Goal: Task Accomplishment & Management: Manage account settings

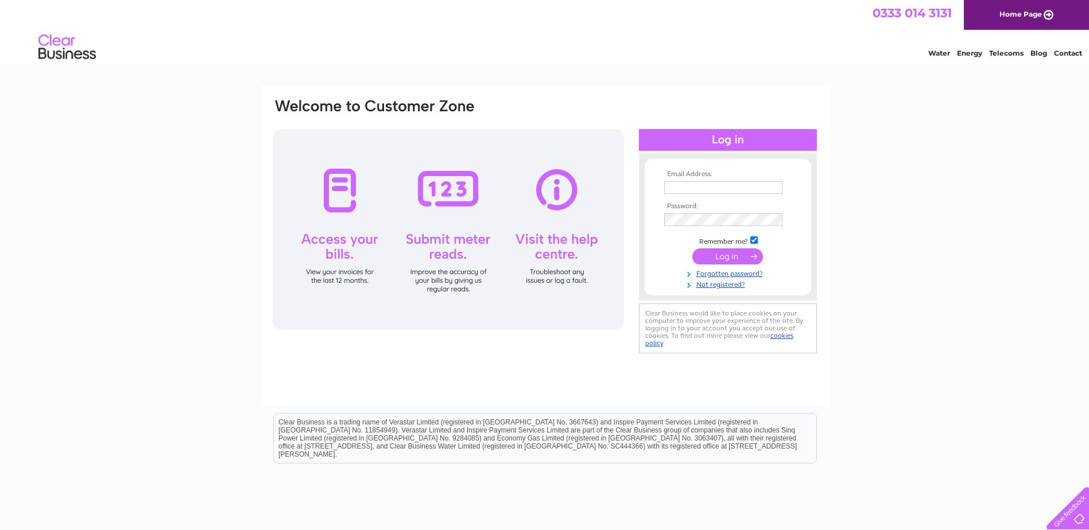
type input "[EMAIL_ADDRESS][DOMAIN_NAME]"
click at [735, 257] on input "submit" at bounding box center [727, 257] width 71 height 16
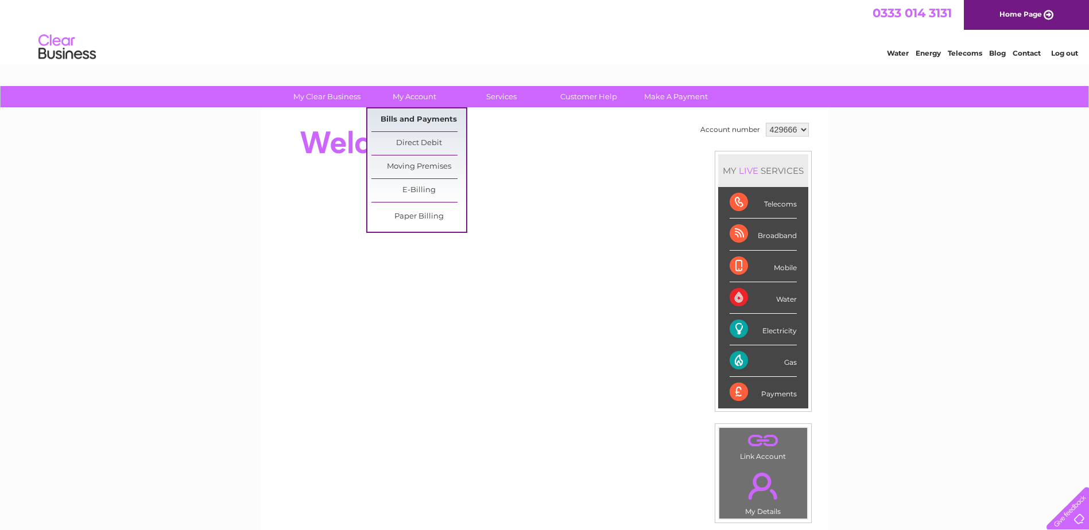
click at [429, 120] on link "Bills and Payments" at bounding box center [418, 119] width 95 height 23
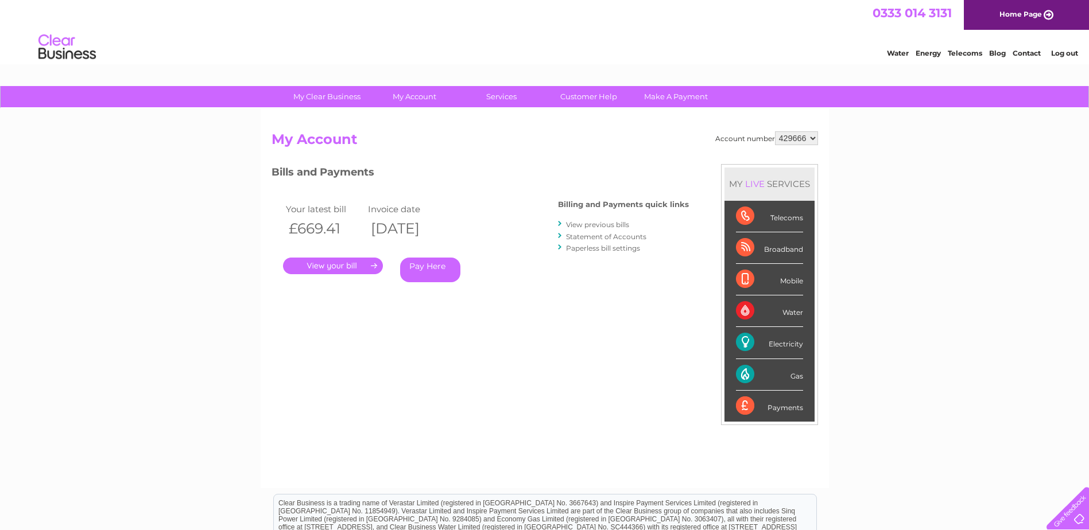
click at [355, 261] on link "." at bounding box center [333, 266] width 100 height 17
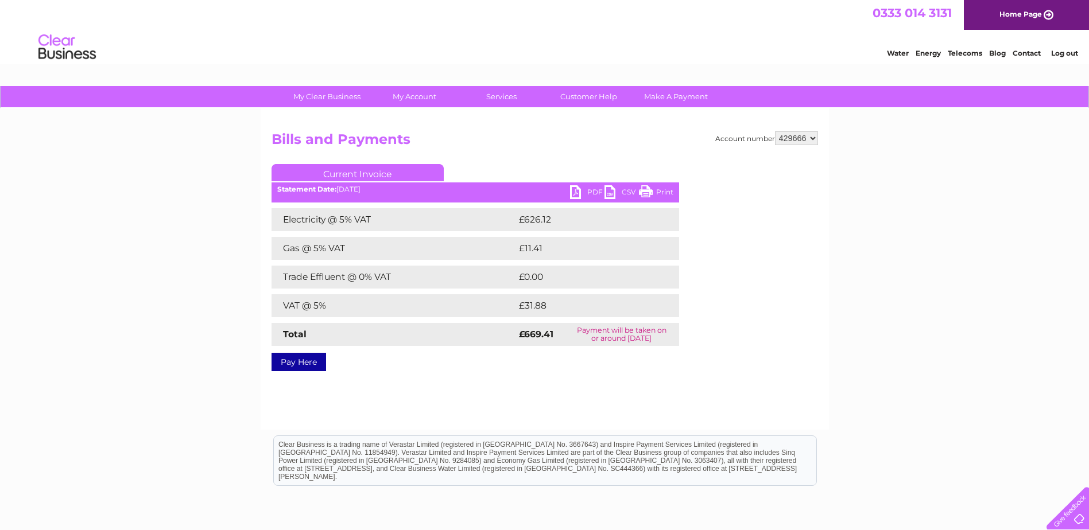
click at [664, 193] on link "Print" at bounding box center [656, 193] width 34 height 17
click at [585, 189] on link "PDF" at bounding box center [587, 193] width 34 height 17
